Goal: Transaction & Acquisition: Purchase product/service

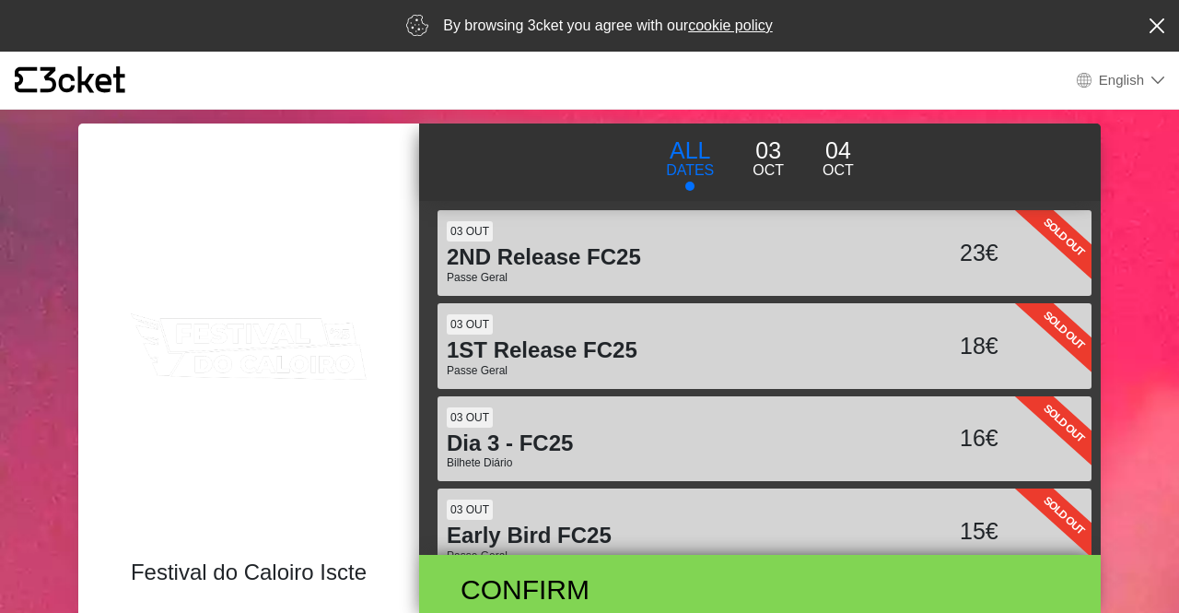
click at [775, 166] on p "Oct" at bounding box center [768, 170] width 31 height 22
click at [679, 172] on p "DATES" at bounding box center [690, 170] width 48 height 22
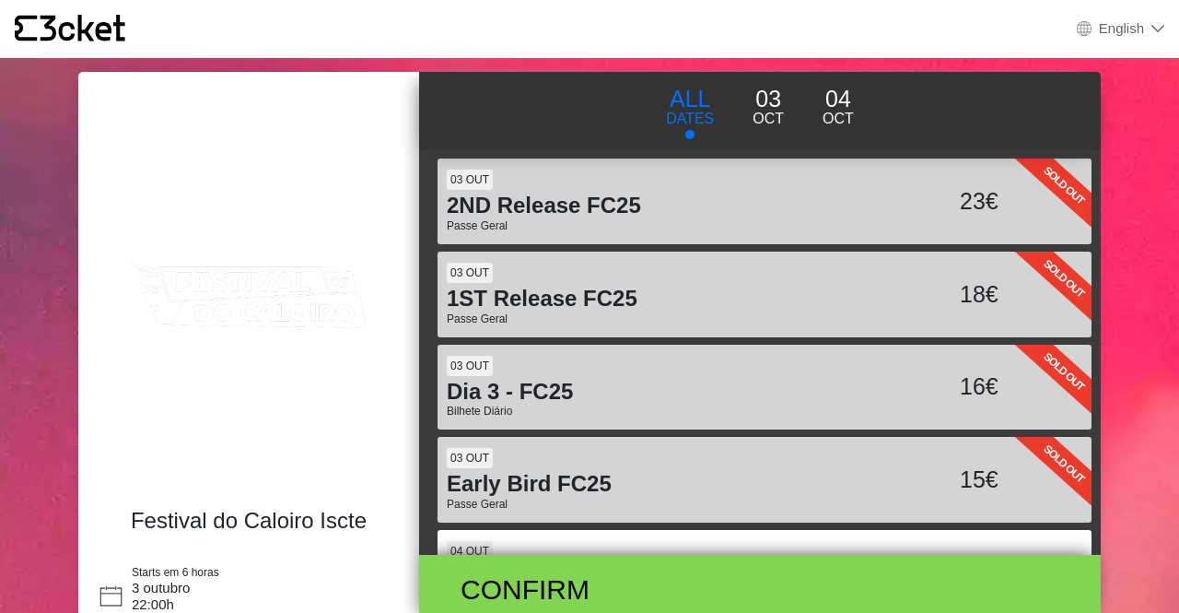
click at [787, 99] on button "03 Oct" at bounding box center [768, 106] width 70 height 50
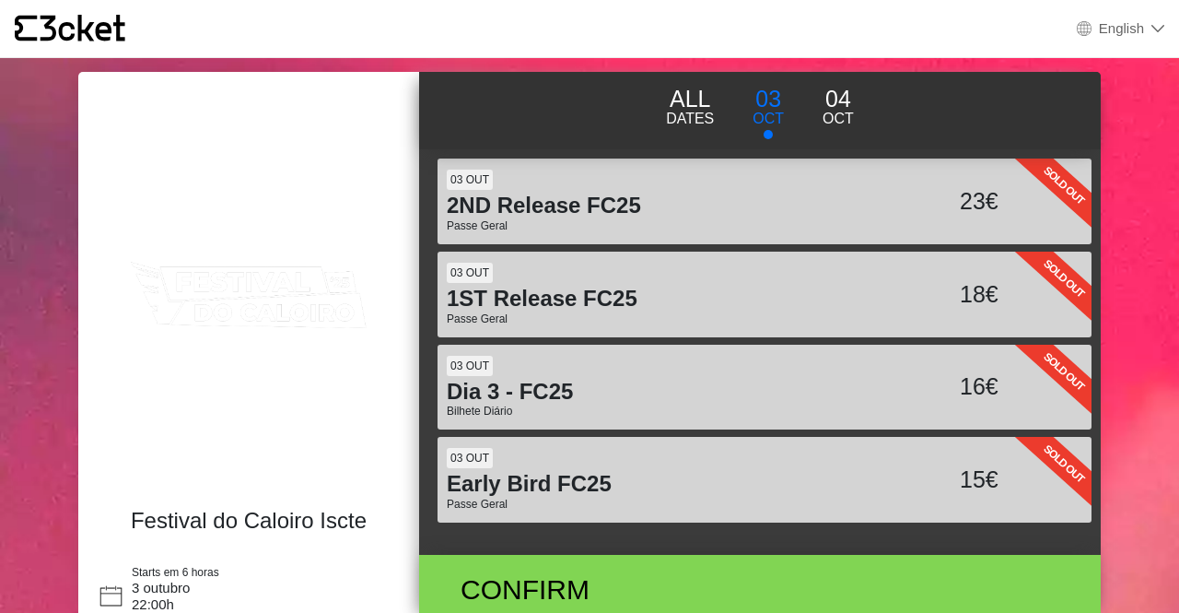
click at [485, 401] on h4 "Dia 3 - FC25" at bounding box center [678, 392] width 463 height 27
click at [960, 373] on div "16€" at bounding box center [956, 386] width 93 height 35
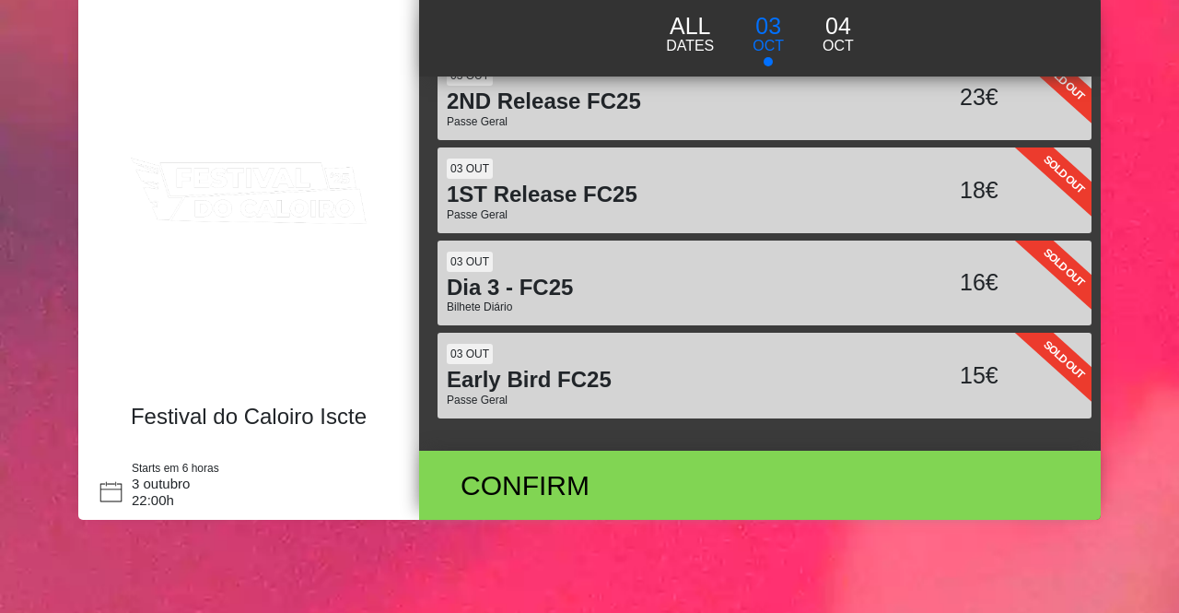
click at [532, 281] on h4 "Dia 3 - FC25" at bounding box center [678, 288] width 463 height 27
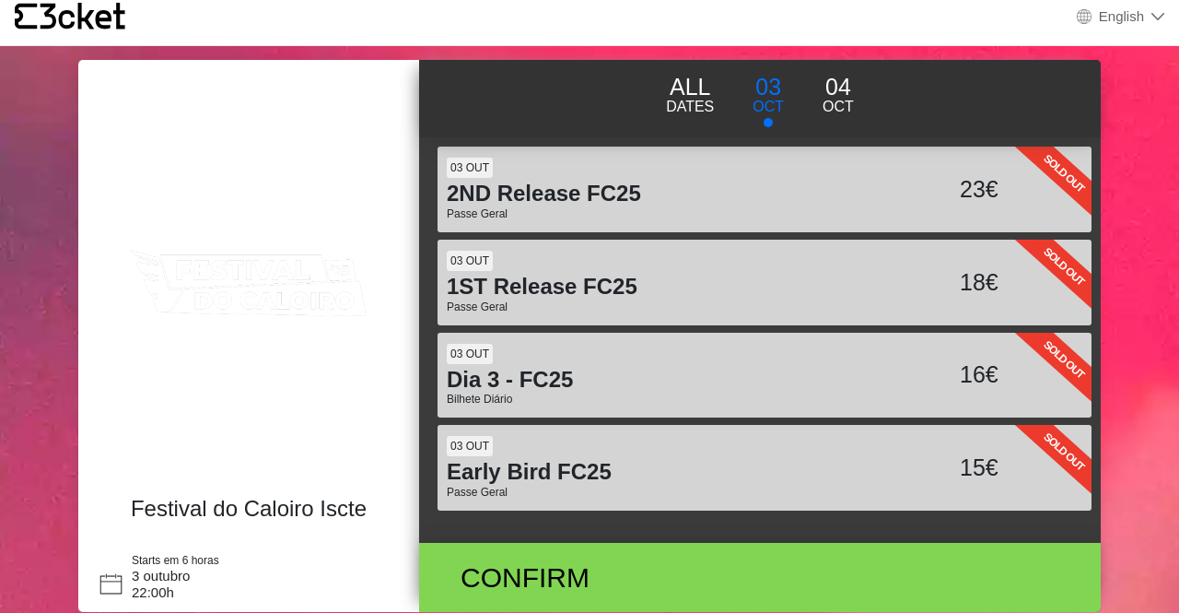
click at [590, 209] on p "Passe Geral" at bounding box center [678, 214] width 463 height 14
click at [523, 286] on h4 "1ST Release FC25" at bounding box center [678, 287] width 463 height 27
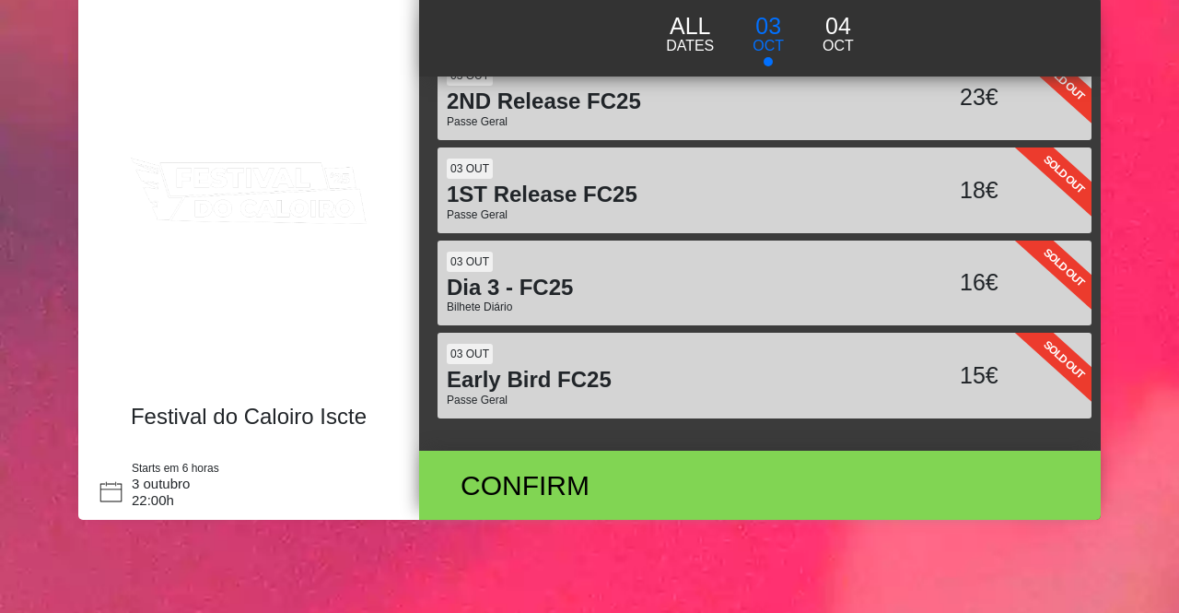
click at [202, 425] on h4 "Festival do Caloiro Iscte" at bounding box center [248, 416] width 289 height 27
